Goal: Task Accomplishment & Management: Use online tool/utility

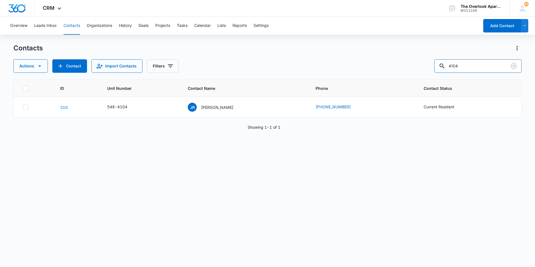
drag, startPoint x: 475, startPoint y: 64, endPoint x: 299, endPoint y: 95, distance: 178.7
click at [316, 93] on div "Contacts Actions Contact Import Contacts Filters 4104 ID Unit Number Contact Na…" at bounding box center [267, 155] width 508 height 223
type input "10208"
drag, startPoint x: 469, startPoint y: 67, endPoint x: 409, endPoint y: 82, distance: 61.8
click at [415, 80] on div "Contacts Actions Contact Import Contacts Filters 10208 ID Unit Number Contact N…" at bounding box center [267, 155] width 508 height 223
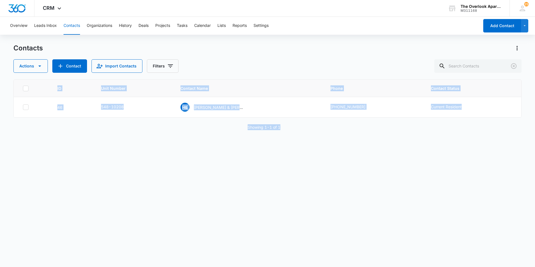
click at [534, 159] on html "CRM Apps Reputation Websites Forms CRM Email Social Shop Payments POS Content A…" at bounding box center [267, 133] width 535 height 267
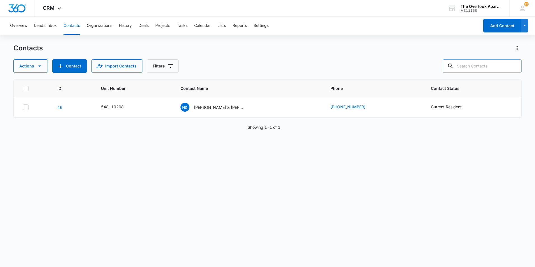
click at [474, 61] on input "text" at bounding box center [481, 65] width 79 height 13
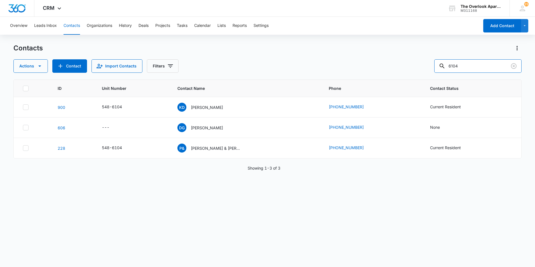
type input "6104"
click at [276, 195] on div "ID Unit Number Contact Name Phone Contact Status [PHONE_NUMBER] KD [PERSON_NAME…" at bounding box center [267, 169] width 508 height 180
click at [231, 102] on td "KD [PERSON_NAME]" at bounding box center [246, 107] width 151 height 20
click at [229, 107] on icon "Contact Name - Kyle Dubeau - Select to Edit Field" at bounding box center [229, 106] width 7 height 7
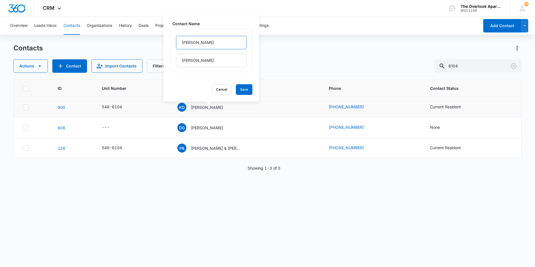
drag, startPoint x: 197, startPoint y: 42, endPoint x: 164, endPoint y: 37, distance: 33.9
click at [164, 37] on div "Contact Name [PERSON_NAME] Cancel Save" at bounding box center [211, 58] width 96 height 88
drag, startPoint x: 213, startPoint y: 58, endPoint x: 144, endPoint y: 58, distance: 69.1
click at [144, 58] on div "Contacts Actions Contact Import Contacts Filters 6104 ID Unit Number Contact Na…" at bounding box center [267, 155] width 508 height 223
drag, startPoint x: 210, startPoint y: 61, endPoint x: 175, endPoint y: 61, distance: 35.2
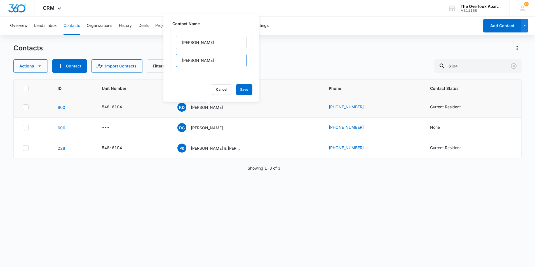
click at [175, 61] on div "[PERSON_NAME]" at bounding box center [211, 50] width 82 height 43
click at [209, 103] on div at bounding box center [208, 101] width 3 height 3
click at [210, 107] on p "[PERSON_NAME]" at bounding box center [207, 107] width 32 height 6
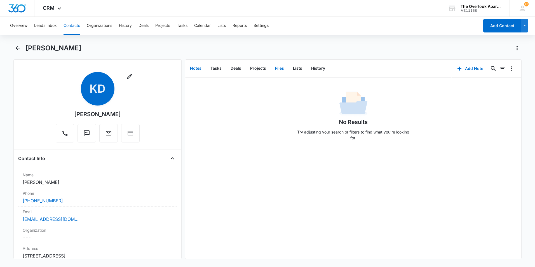
click at [273, 71] on button "Files" at bounding box center [279, 68] width 18 height 17
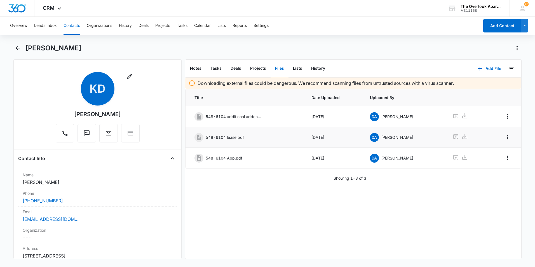
click at [448, 137] on td at bounding box center [465, 137] width 41 height 21
click at [453, 136] on icon at bounding box center [455, 136] width 5 height 4
click at [74, 24] on button "Contacts" at bounding box center [71, 26] width 16 height 18
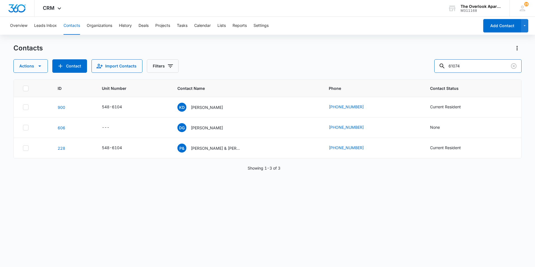
drag, startPoint x: 486, startPoint y: 62, endPoint x: 347, endPoint y: 75, distance: 139.0
click at [347, 75] on div "Contacts Actions Contact Import Contacts Filters 61074 ID Unit Number Contact N…" at bounding box center [267, 155] width 508 height 223
type input "10208"
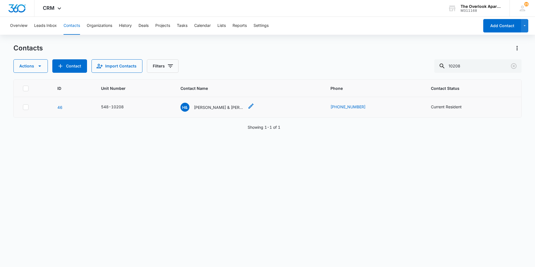
click at [220, 107] on p "[PERSON_NAME] & [PERSON_NAME]" at bounding box center [219, 107] width 50 height 6
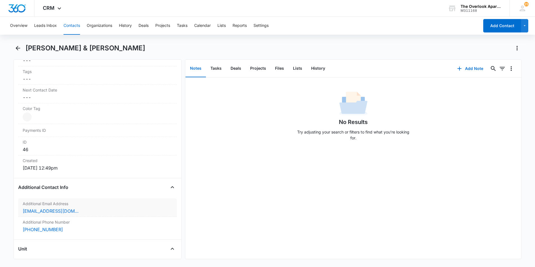
scroll to position [308, 0]
